Goal: Obtain resource: Obtain resource

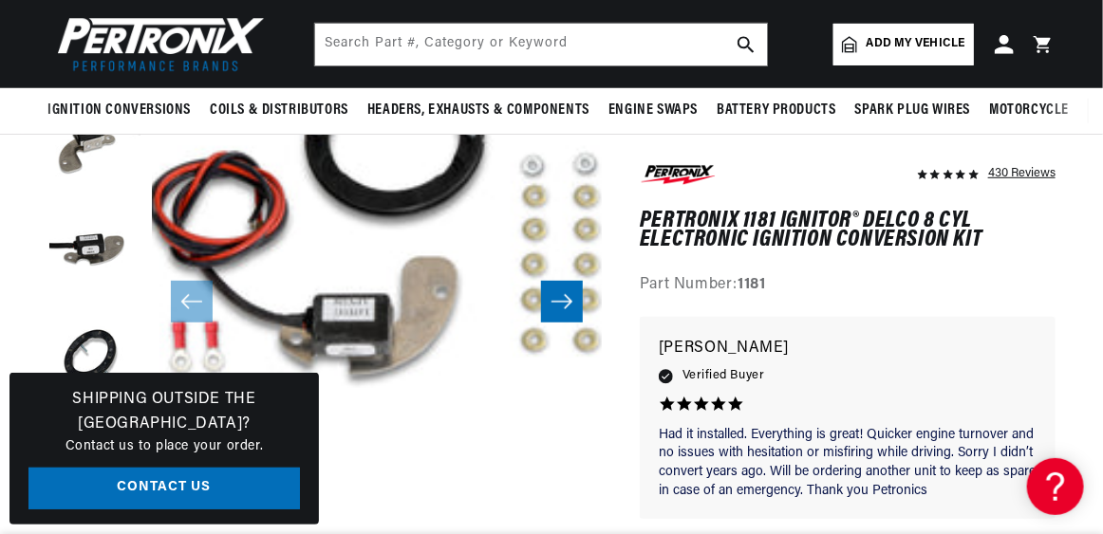
scroll to position [284, 0]
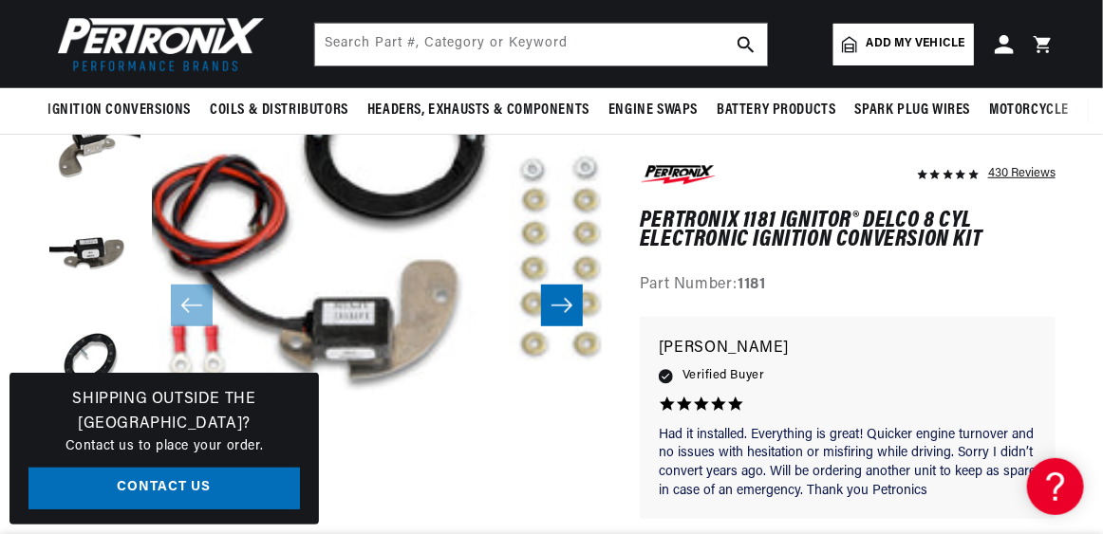
click at [565, 304] on icon "Slide right" at bounding box center [561, 305] width 23 height 19
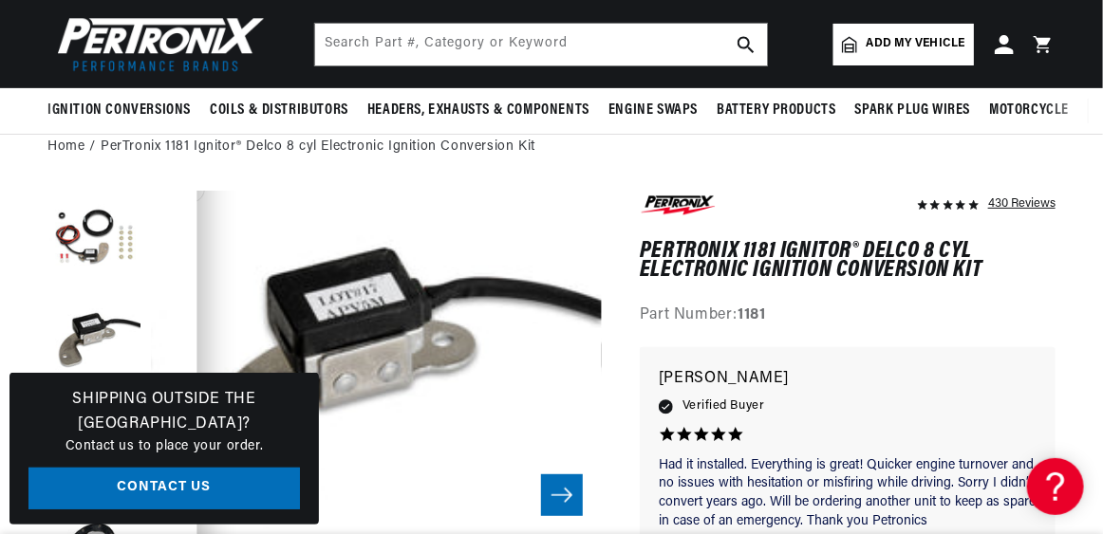
scroll to position [45, 450]
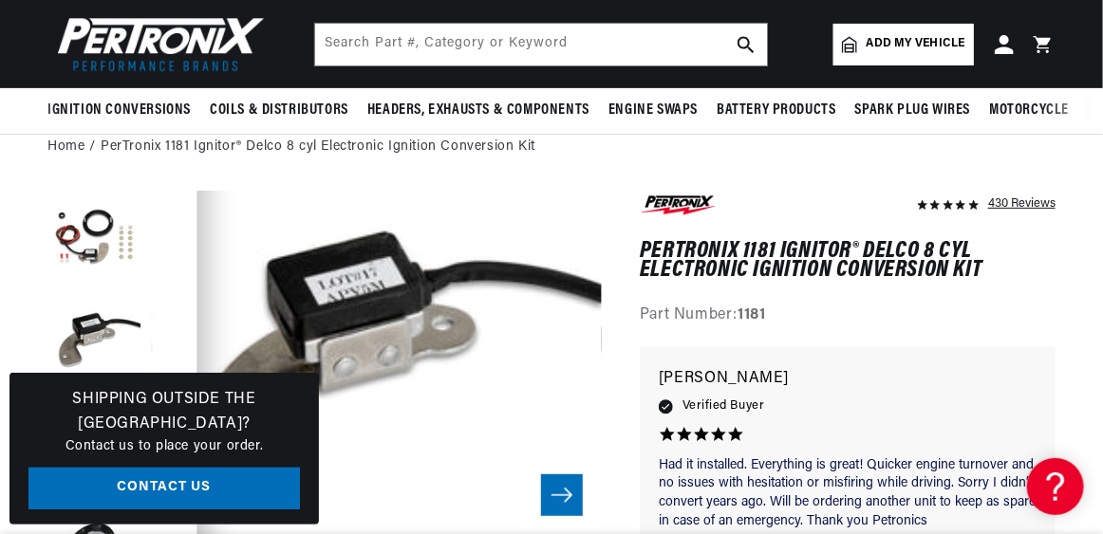
click at [562, 489] on icon "Slide right" at bounding box center [561, 495] width 23 height 19
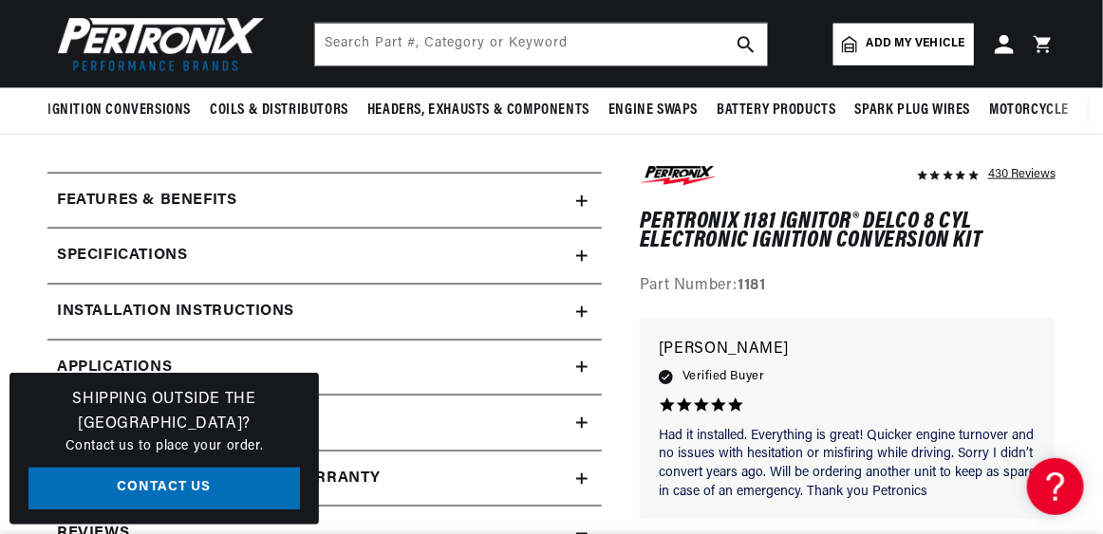
scroll to position [0, 52]
click at [581, 314] on icon at bounding box center [581, 312] width 11 height 11
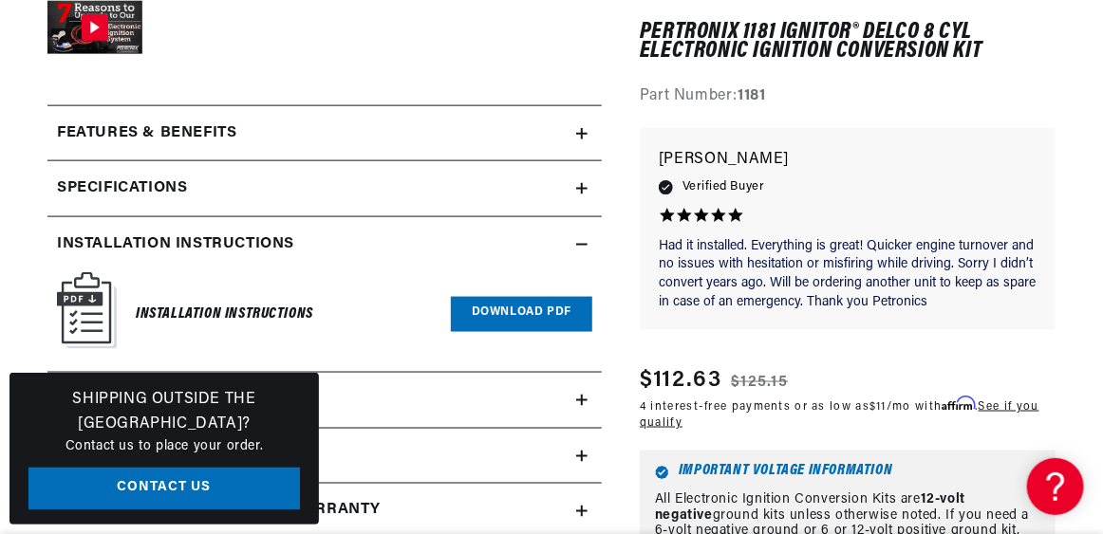
scroll to position [853, 0]
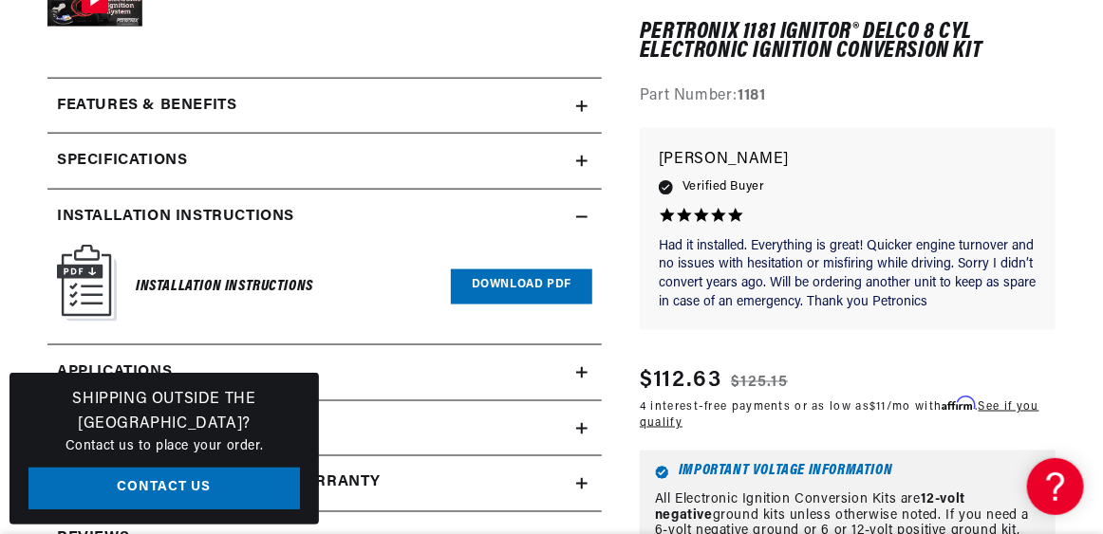
click at [534, 286] on link "Download PDF" at bounding box center [521, 287] width 141 height 35
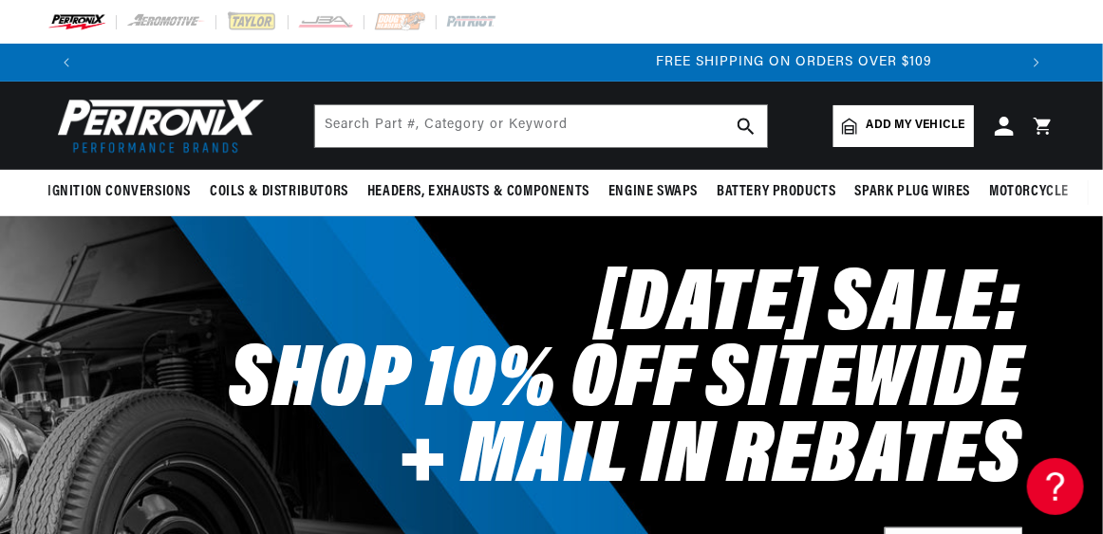
scroll to position [0, 1864]
